Goal: Find specific page/section: Find specific page/section

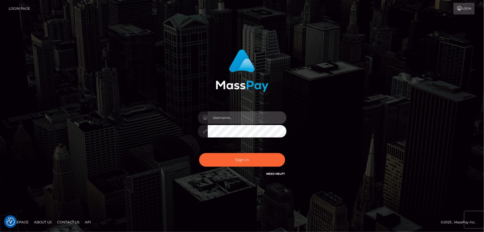
type input "Dan.Cirnat"
click at [280, 150] on div at bounding box center [235, 168] width 114 height 63
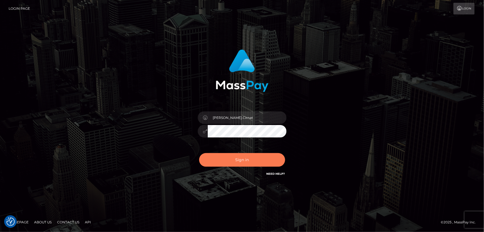
click at [241, 155] on button "Sign in" at bounding box center [242, 160] width 86 height 14
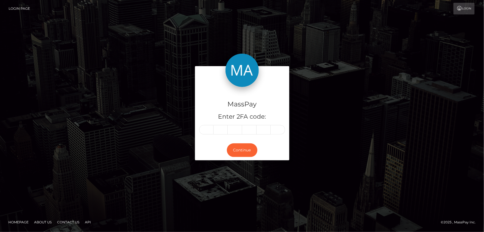
click at [206, 128] on input "text" at bounding box center [206, 129] width 14 height 9
type input "1"
type input "6"
type input "2"
type input "5"
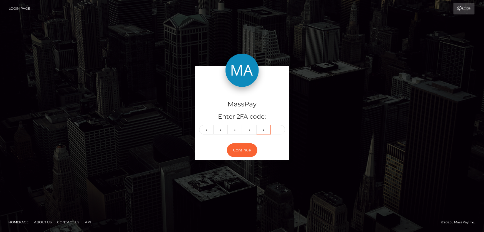
type input "8"
type input "5"
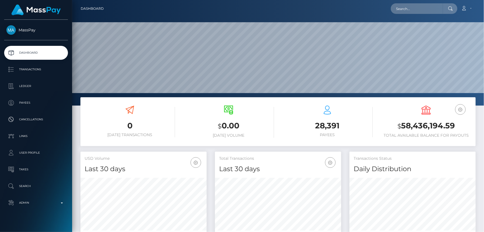
scroll to position [98, 126]
paste input "[PERSON_NAME] [PERSON_NAME]"
type input "[PERSON_NAME] [PERSON_NAME]"
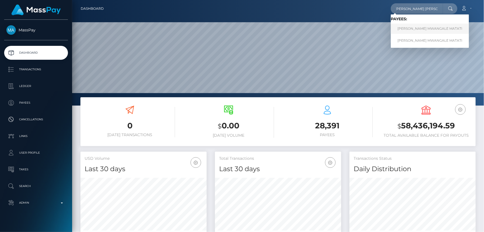
click at [417, 29] on link "[PERSON_NAME] MWANGALE MATATI" at bounding box center [430, 29] width 78 height 10
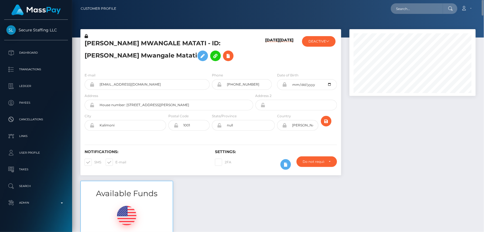
click at [95, 66] on div "GLORINE MWANGALE MATATI - ID: Glorine Mwangale Matati" at bounding box center [167, 50] width 174 height 35
